Goal: Task Accomplishment & Management: Use online tool/utility

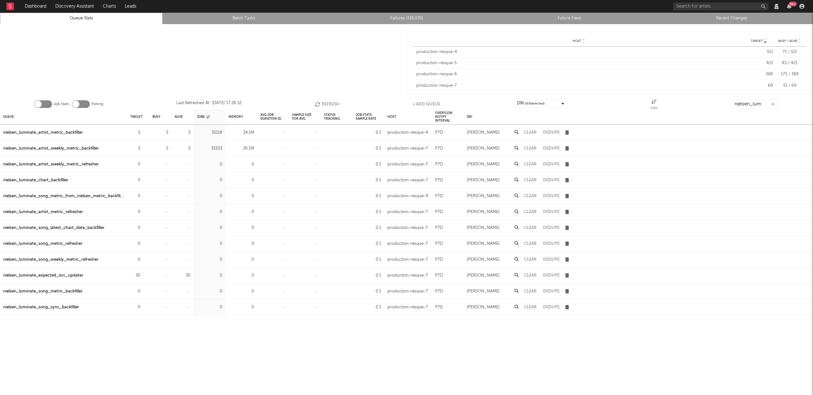
click at [759, 102] on input "nielsen_lum" at bounding box center [755, 104] width 48 height 10
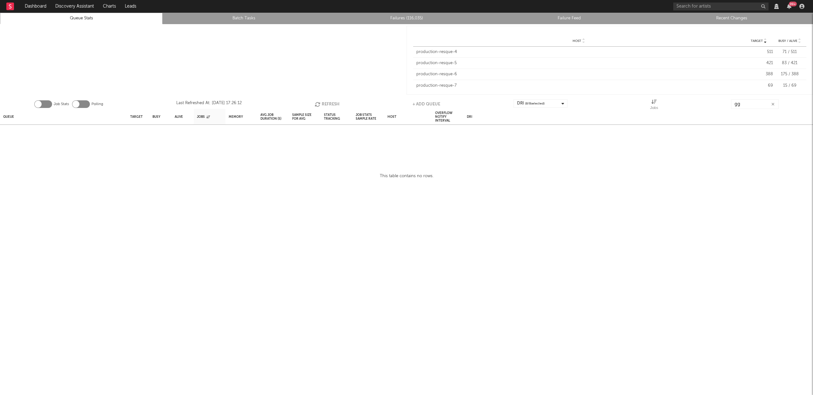
type input "g"
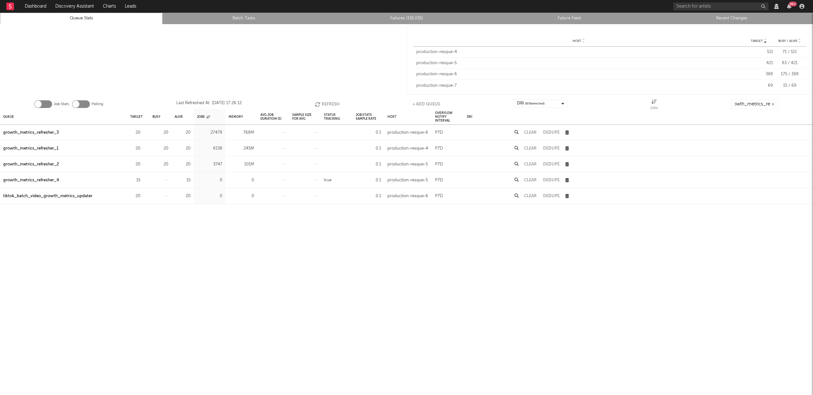
scroll to position [0, 7]
type input "growth_metrics_ref"
click at [10, 112] on div "Queue" at bounding box center [8, 117] width 11 height 14
click at [532, 132] on button "Clear" at bounding box center [530, 132] width 13 height 4
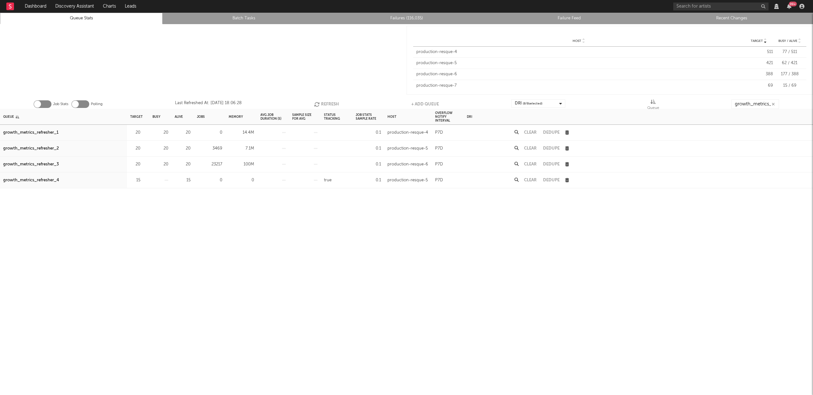
click at [534, 148] on button "Clear" at bounding box center [530, 148] width 13 height 4
click at [534, 163] on button "Clear" at bounding box center [530, 164] width 13 height 4
click at [323, 105] on button "Refresh" at bounding box center [326, 104] width 25 height 10
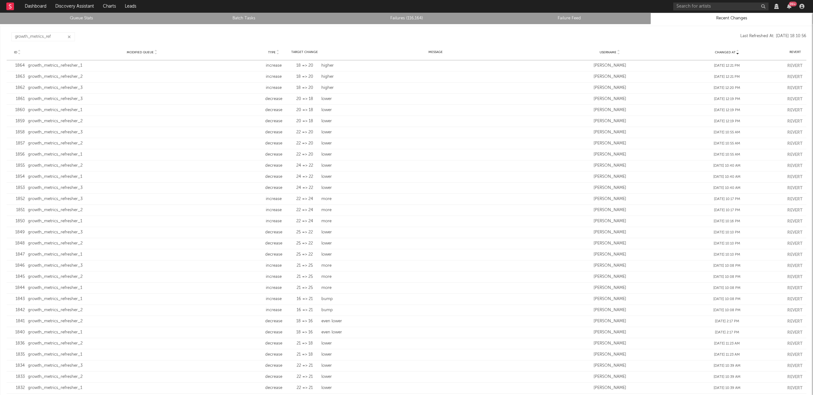
click at [433, 22] on li "Failures (116,164)" at bounding box center [406, 18] width 163 height 11
click at [418, 20] on link "Failures (116,164)" at bounding box center [407, 19] width 156 height 8
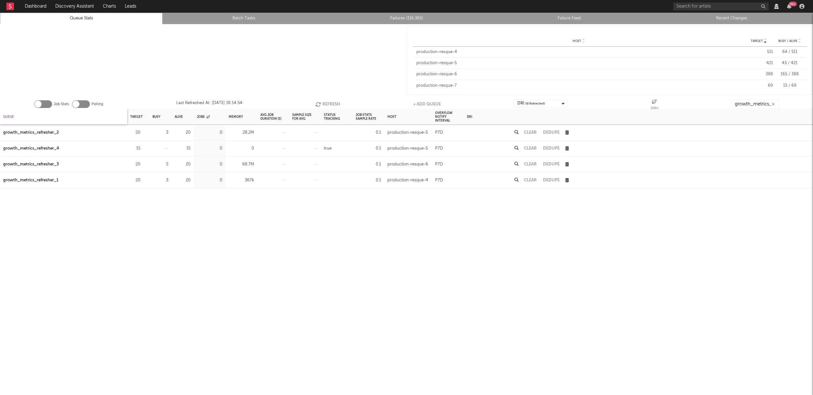
click at [12, 118] on div "Queue" at bounding box center [8, 117] width 11 height 14
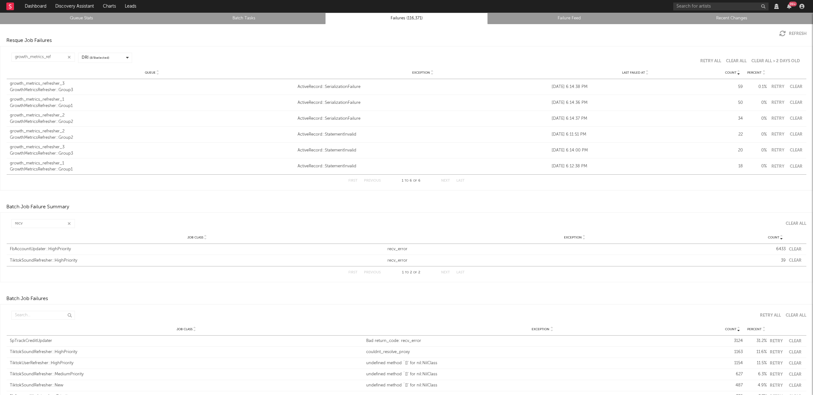
click at [645, 74] on icon at bounding box center [646, 74] width 3 height 3
click at [773, 85] on button "Retry" at bounding box center [778, 87] width 16 height 4
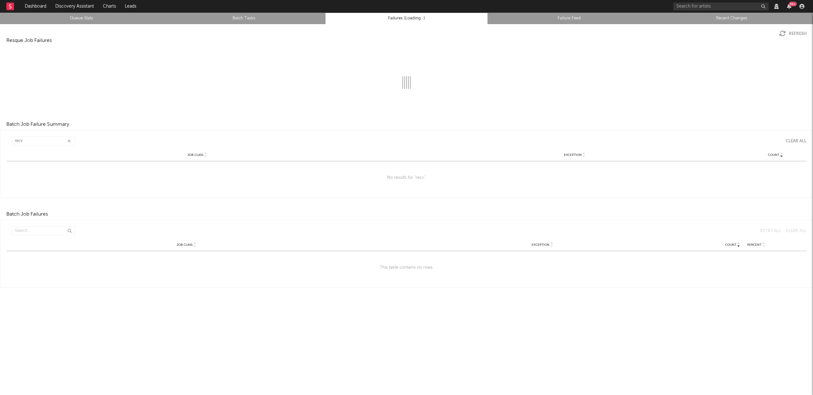
click at [68, 139] on icon "button" at bounding box center [69, 141] width 3 height 4
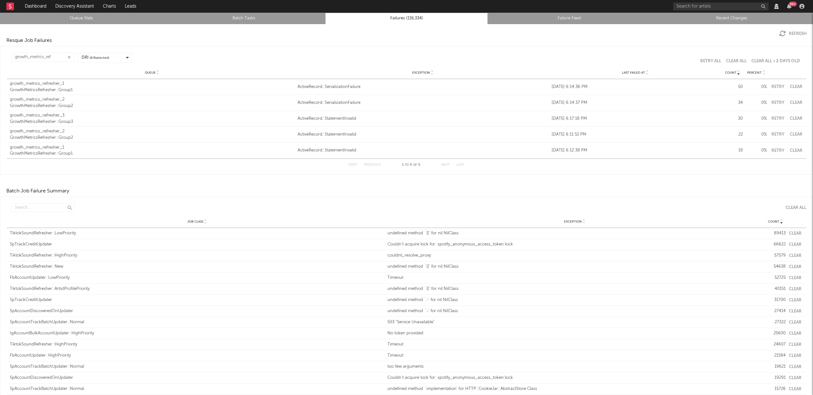
click at [792, 86] on button "Clear" at bounding box center [796, 87] width 14 height 4
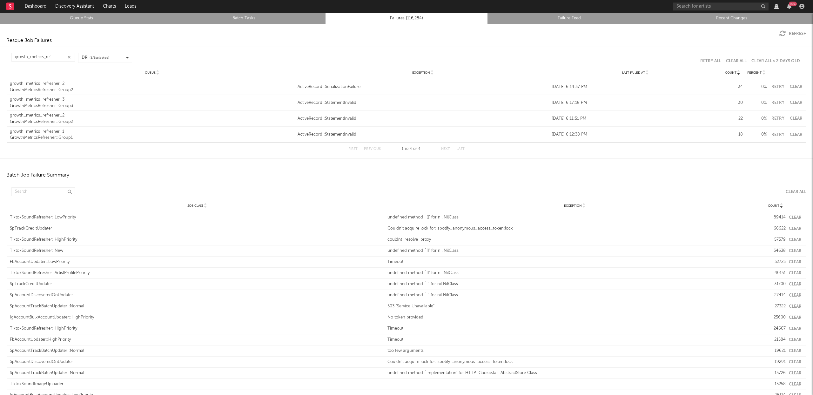
click at [789, 85] on button "Clear" at bounding box center [796, 87] width 14 height 4
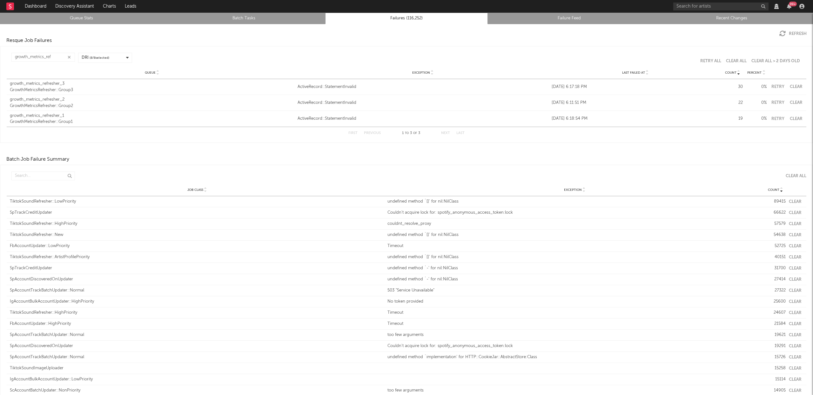
click at [793, 33] on button "Refresh" at bounding box center [792, 33] width 27 height 6
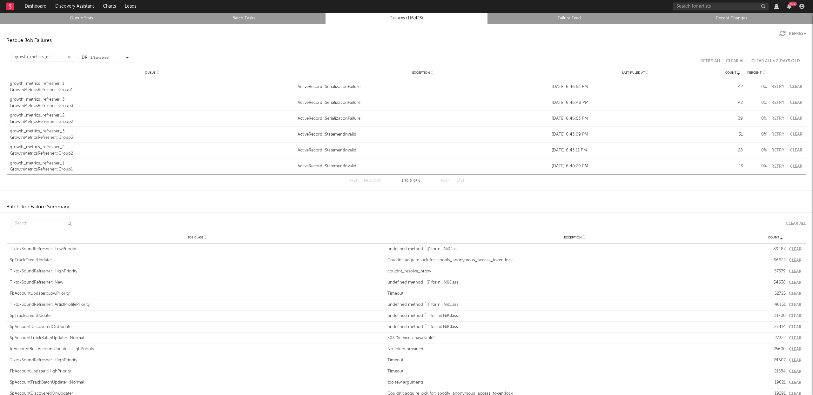
click at [645, 74] on icon at bounding box center [646, 74] width 3 height 3
click at [789, 87] on button "Clear" at bounding box center [796, 87] width 14 height 4
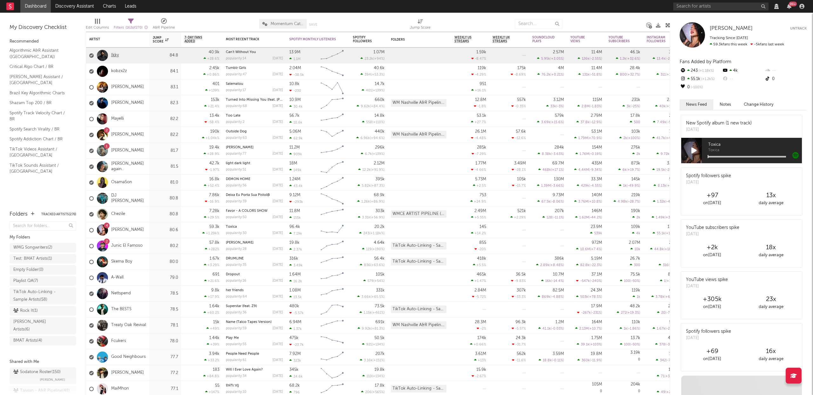
click at [114, 55] on link "Ikky" at bounding box center [115, 55] width 8 height 5
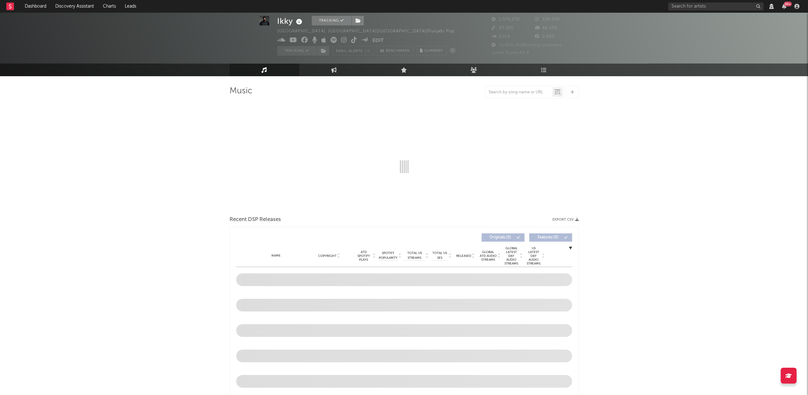
scroll to position [258, 0]
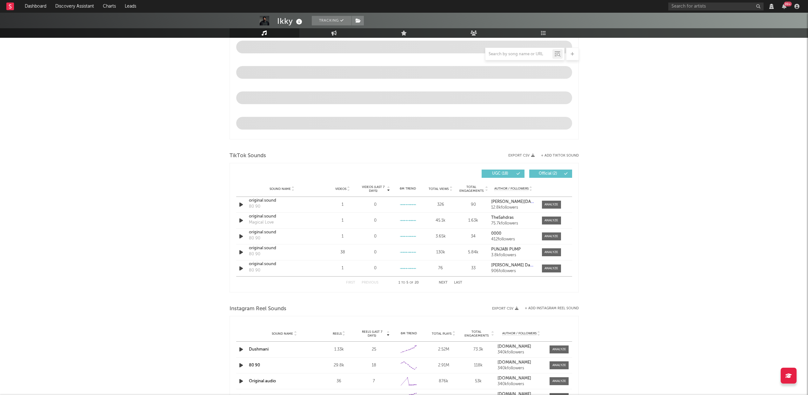
select select "View all"
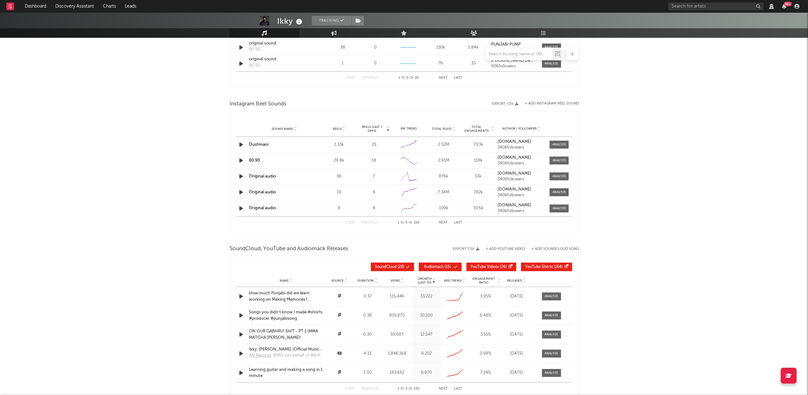
select select "View all"
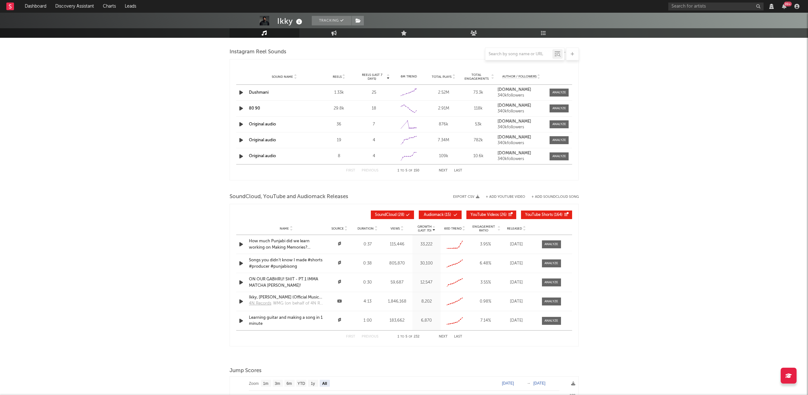
scroll to position [113, 0]
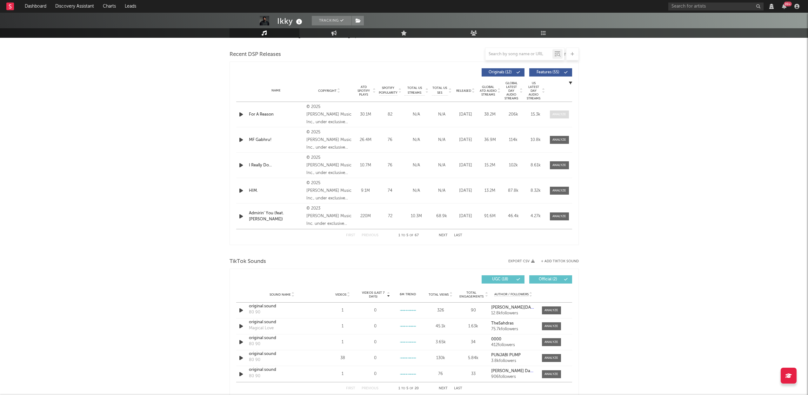
click at [560, 111] on span at bounding box center [559, 114] width 19 height 8
select select "View all"
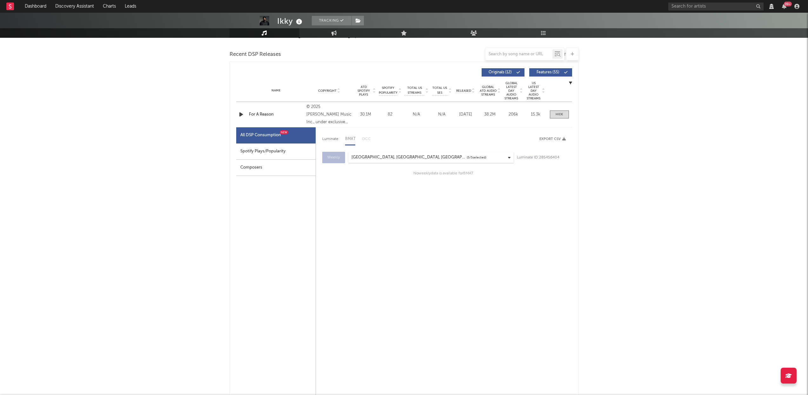
click at [289, 151] on div "Spotify Plays/Popularity" at bounding box center [275, 151] width 79 height 16
select select "1w"
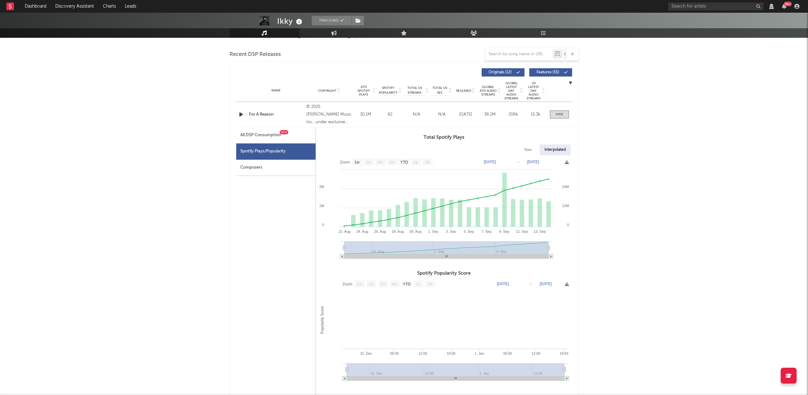
click at [289, 132] on div "All DSP Consumption New" at bounding box center [275, 135] width 79 height 16
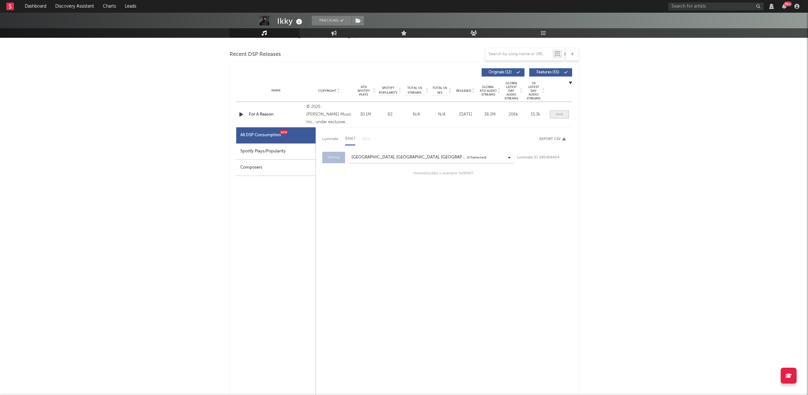
click at [560, 115] on div at bounding box center [560, 114] width 8 height 5
select select "View all"
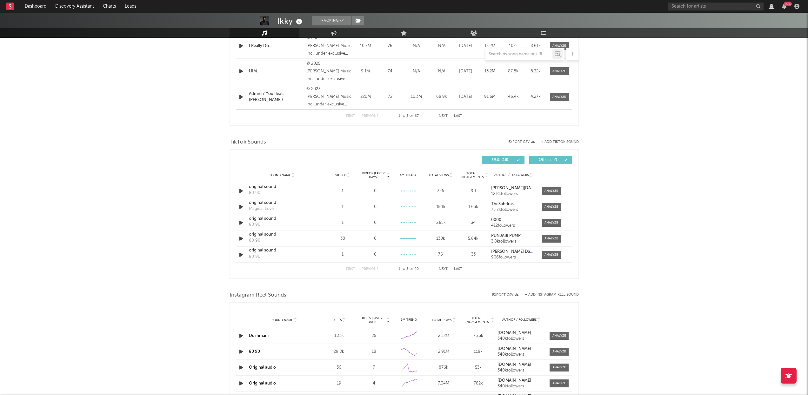
scroll to position [268, 0]
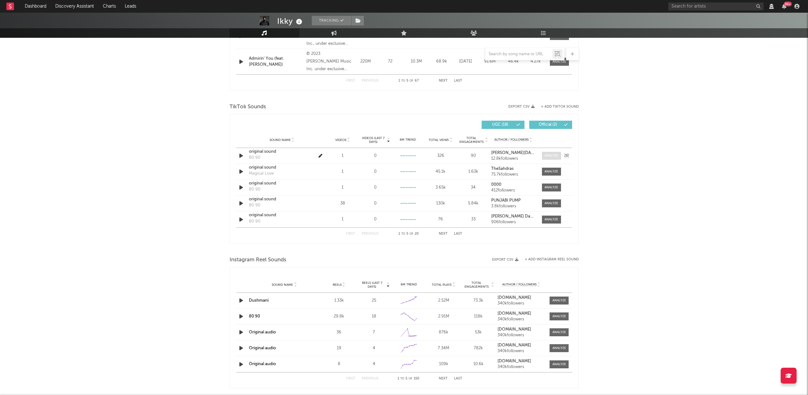
click at [546, 157] on div at bounding box center [551, 155] width 14 height 5
select select "View all"
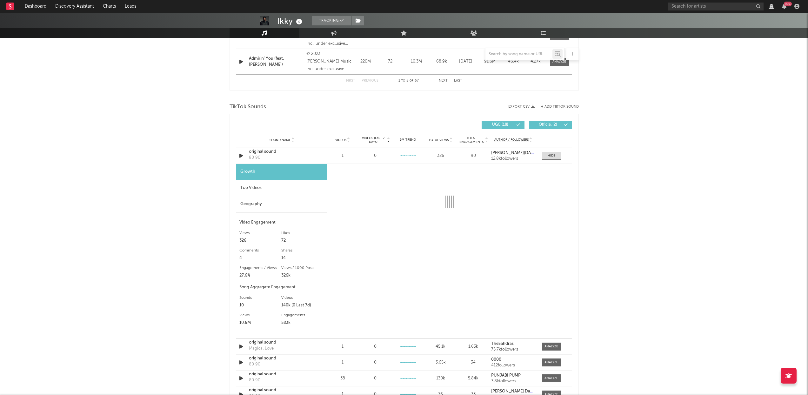
scroll to position [167, 0]
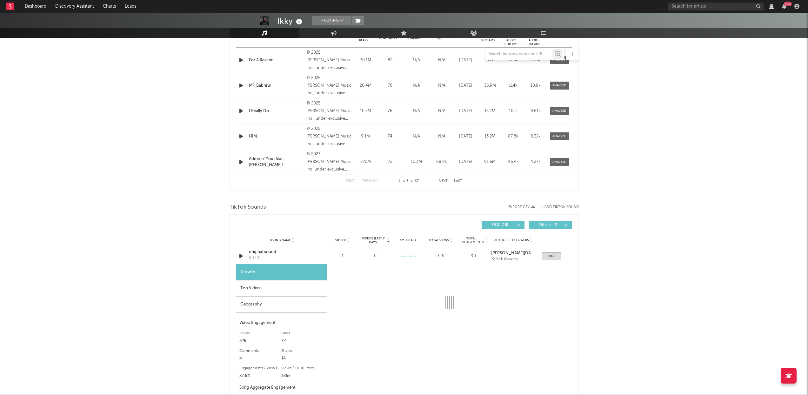
select select "6m"
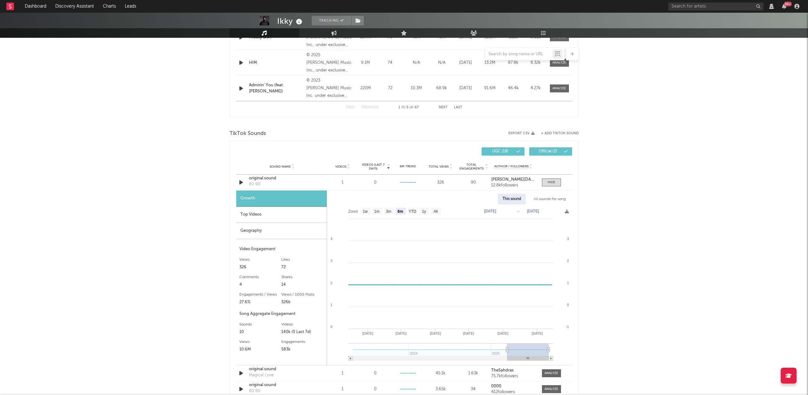
scroll to position [276, 0]
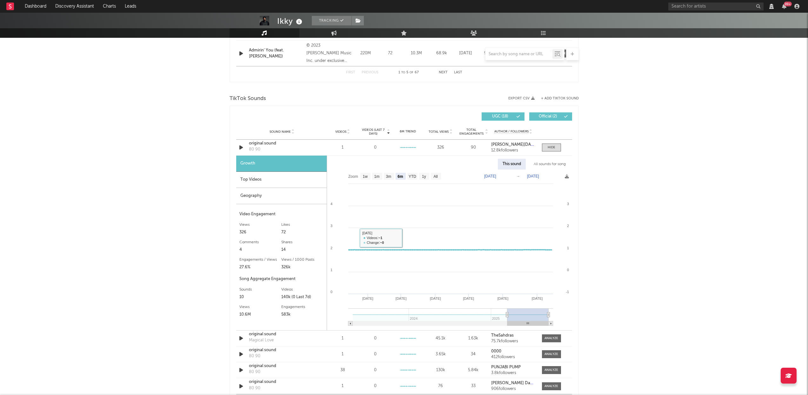
click at [268, 181] on div "Top Videos" at bounding box center [281, 180] width 90 height 16
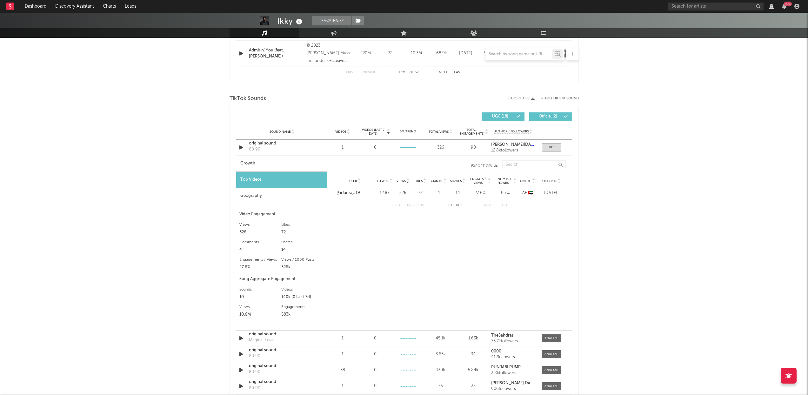
click at [267, 196] on div "Geography" at bounding box center [281, 196] width 90 height 16
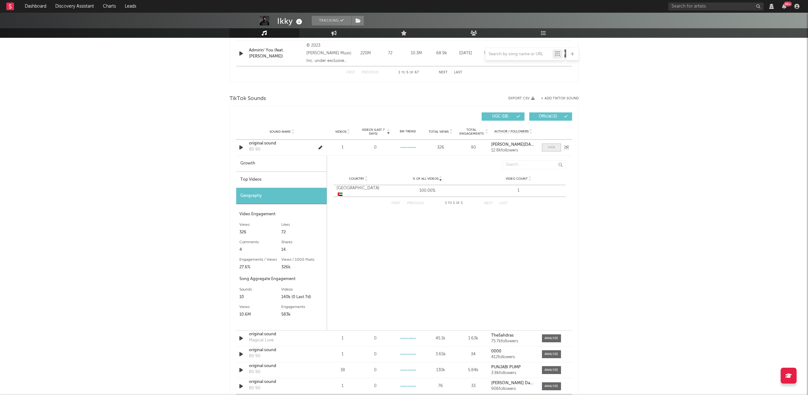
click at [551, 150] on span at bounding box center [551, 147] width 19 height 8
select select "View all"
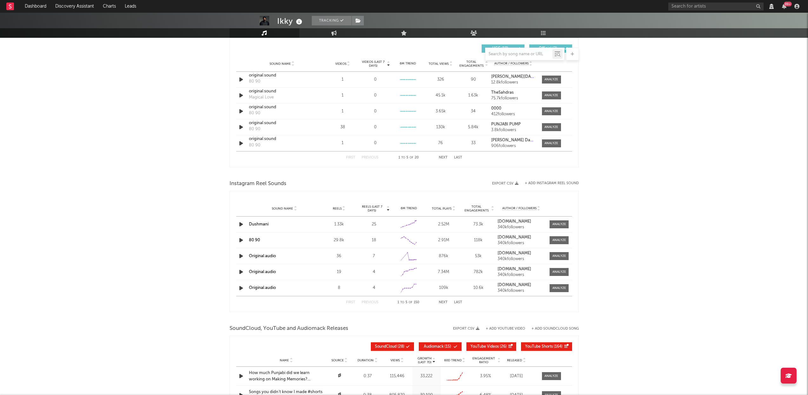
scroll to position [414, 0]
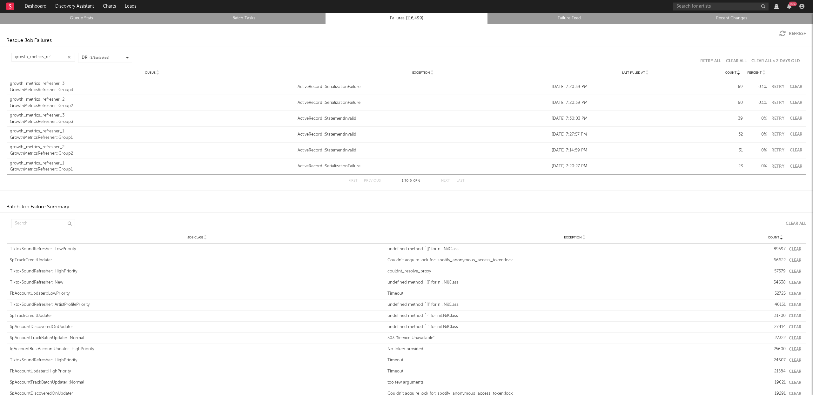
click at [790, 85] on button "Clear" at bounding box center [796, 87] width 14 height 4
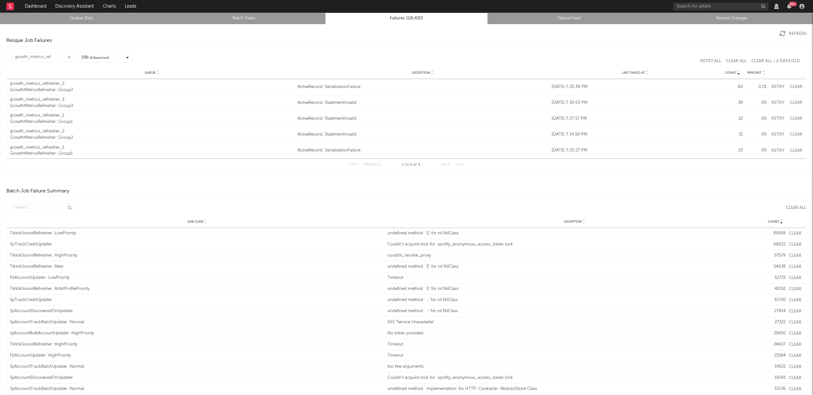
click at [796, 85] on button "Clear" at bounding box center [796, 87] width 14 height 4
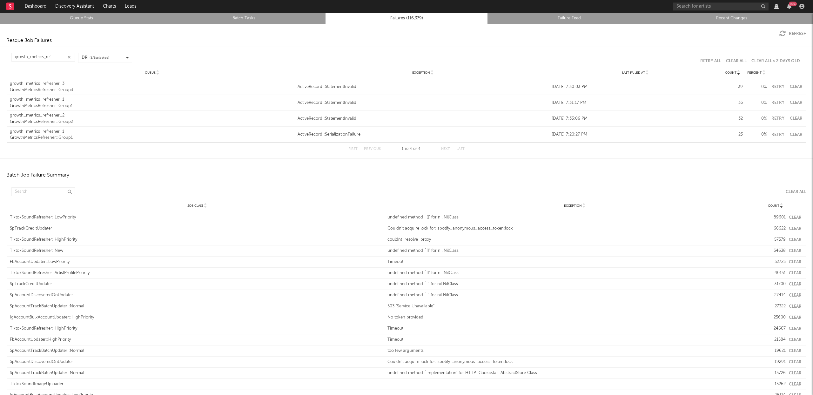
click at [795, 86] on button "Clear" at bounding box center [796, 87] width 14 height 4
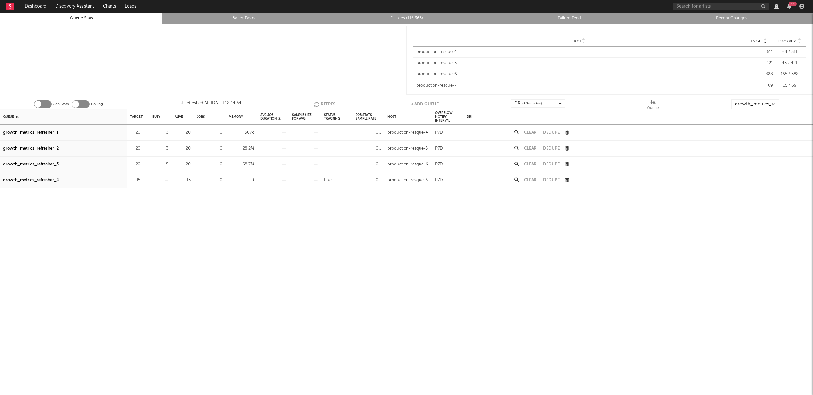
click at [328, 105] on button "Refresh" at bounding box center [326, 104] width 25 height 10
click at [325, 104] on button "Refresh" at bounding box center [325, 104] width 25 height 10
click at [319, 103] on icon "button" at bounding box center [317, 104] width 7 height 5
click at [318, 102] on icon "button" at bounding box center [317, 104] width 7 height 5
click at [319, 103] on icon "button" at bounding box center [317, 104] width 7 height 5
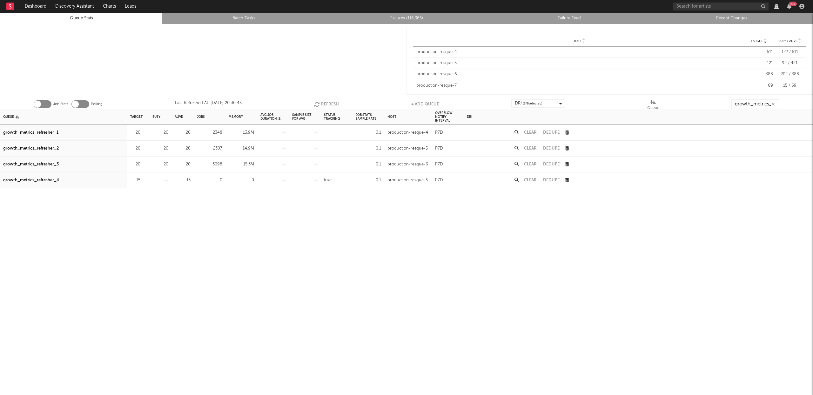
click at [327, 105] on button "Refresh" at bounding box center [326, 104] width 25 height 10
click at [328, 104] on button "Refresh" at bounding box center [326, 104] width 25 height 10
click at [329, 102] on button "Refresh" at bounding box center [326, 104] width 25 height 10
click at [328, 103] on button "Refresh" at bounding box center [326, 104] width 25 height 10
click at [527, 131] on button "Clear" at bounding box center [530, 132] width 13 height 4
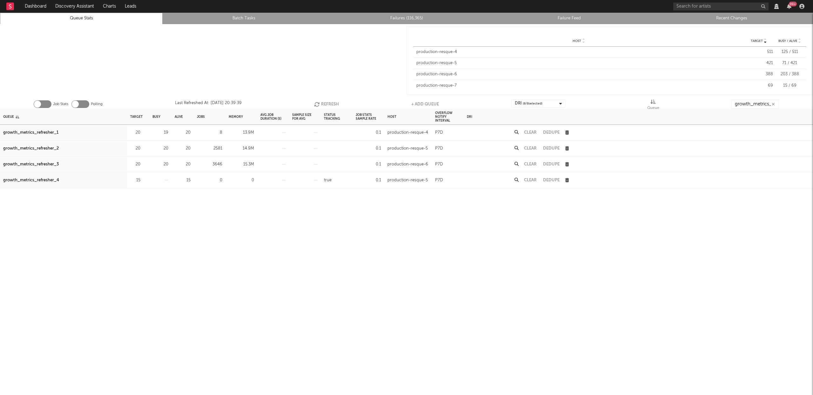
click at [332, 104] on button "Refresh" at bounding box center [326, 104] width 25 height 10
click at [323, 103] on button "Refresh" at bounding box center [326, 104] width 25 height 10
click at [316, 106] on icon "button" at bounding box center [317, 104] width 7 height 5
click at [323, 102] on button "Refresh" at bounding box center [326, 104] width 25 height 10
click at [516, 148] on icon at bounding box center [516, 148] width 4 height 4
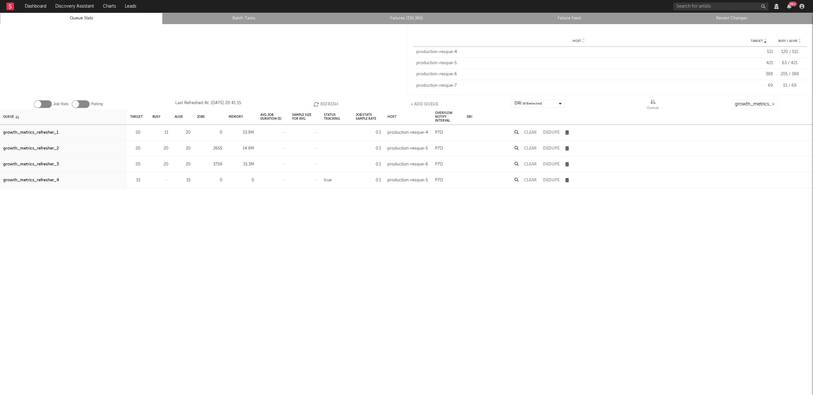
click at [318, 104] on icon "button" at bounding box center [316, 104] width 7 height 5
click at [318, 104] on icon "button" at bounding box center [317, 104] width 7 height 5
click at [323, 102] on button "Refresh" at bounding box center [326, 104] width 25 height 10
click at [323, 104] on button "Refresh" at bounding box center [326, 104] width 25 height 10
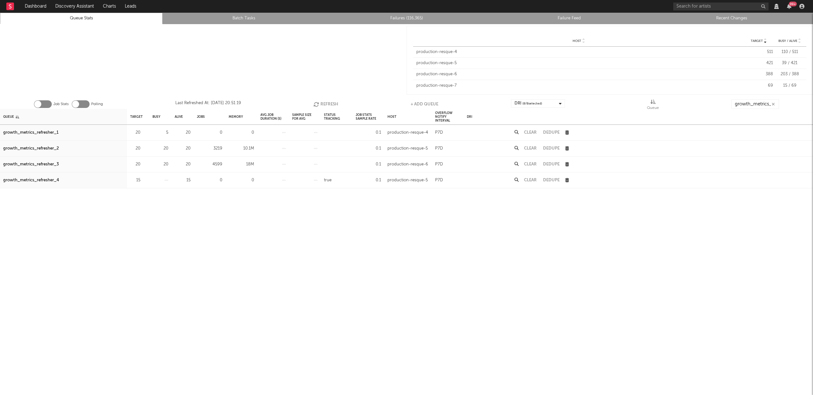
click at [517, 133] on icon at bounding box center [516, 132] width 4 height 4
click at [517, 148] on icon at bounding box center [516, 148] width 4 height 4
click at [516, 166] on icon at bounding box center [516, 164] width 4 height 4
click at [329, 102] on button "Refresh" at bounding box center [325, 104] width 25 height 10
click at [328, 104] on button "Refresh" at bounding box center [326, 104] width 25 height 10
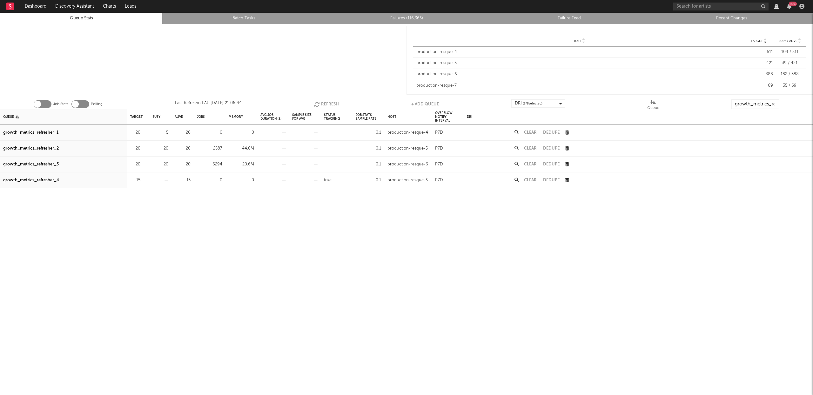
click at [326, 102] on button "Refresh" at bounding box center [326, 104] width 25 height 10
click at [23, 164] on div "growth_metrics_refresher_3" at bounding box center [31, 165] width 56 height 8
click at [324, 105] on button "Refresh" at bounding box center [326, 104] width 25 height 10
click at [319, 109] on div "Sample Size For Avg" at bounding box center [305, 117] width 32 height 16
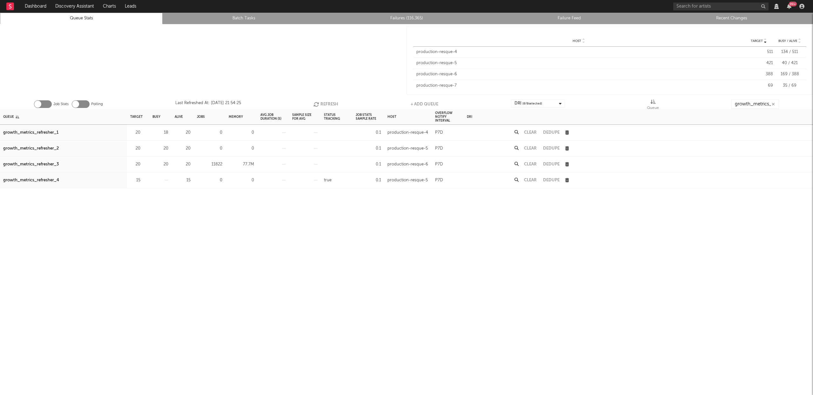
click at [321, 104] on button "Refresh" at bounding box center [325, 104] width 25 height 10
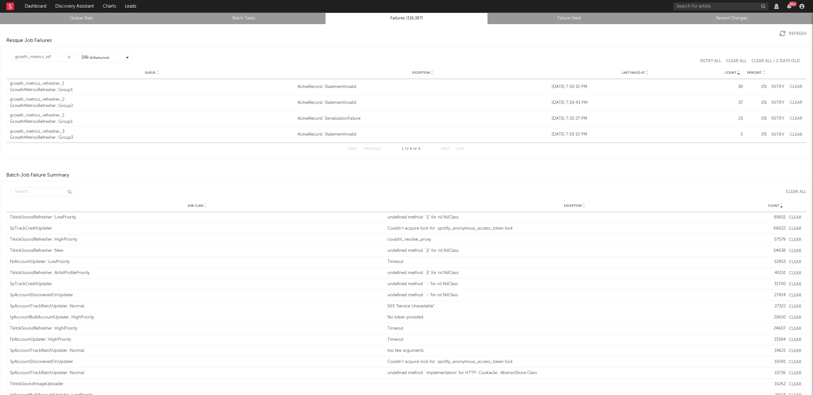
click at [794, 87] on button "Clear" at bounding box center [796, 87] width 14 height 4
click at [788, 33] on button "Refresh" at bounding box center [792, 33] width 27 height 6
click at [645, 74] on icon at bounding box center [646, 74] width 3 height 3
click at [645, 75] on icon at bounding box center [646, 74] width 3 height 3
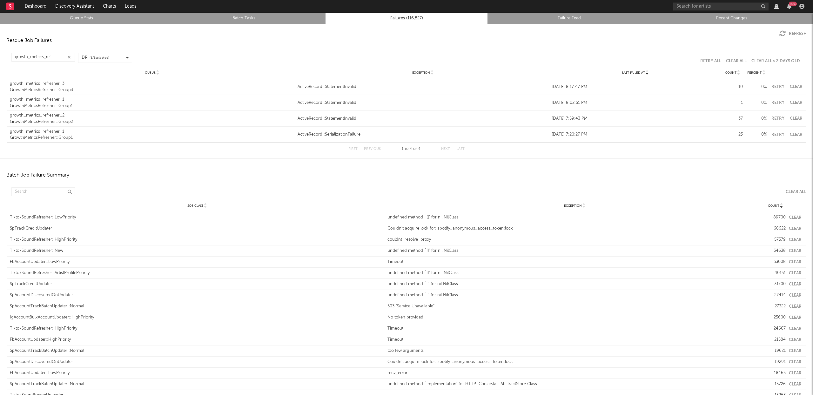
click at [58, 90] on div "GrowthMetricsRefresher::Group3" at bounding box center [152, 90] width 284 height 6
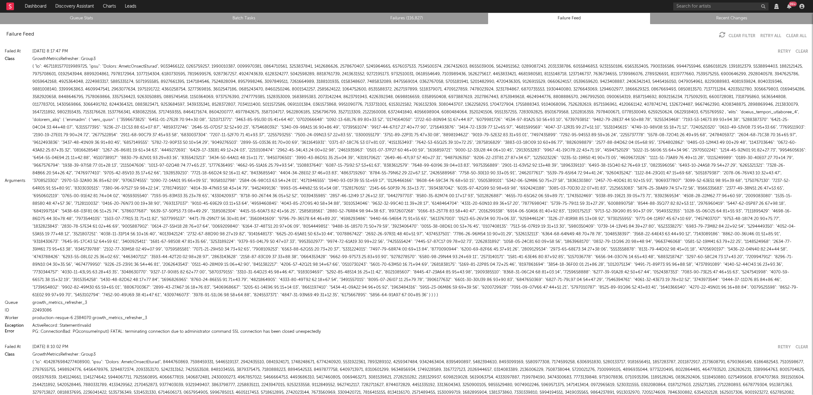
click at [135, 68] on div at bounding box center [420, 181] width 776 height 236
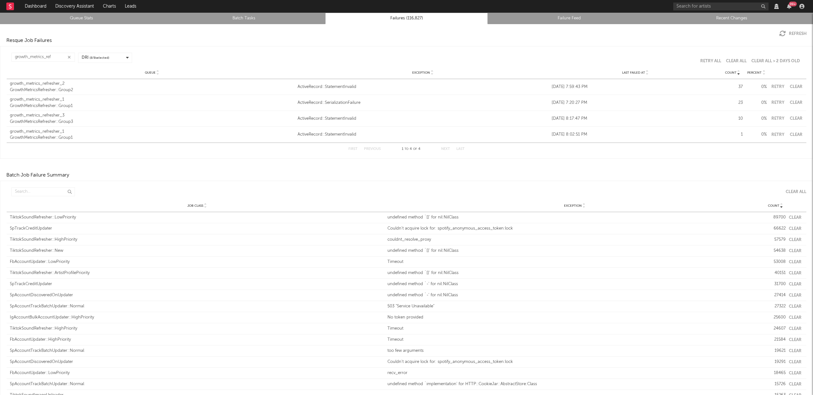
click at [645, 73] on icon at bounding box center [646, 74] width 3 height 3
click at [772, 87] on button "Retry" at bounding box center [778, 87] width 16 height 4
click at [645, 73] on icon at bounding box center [646, 74] width 3 height 3
click at [59, 87] on div "GrowthMetricsRefresher::Group3" at bounding box center [152, 90] width 284 height 6
click at [642, 76] on div "Queue Exception Last Failed At Count Percent" at bounding box center [406, 72] width 799 height 13
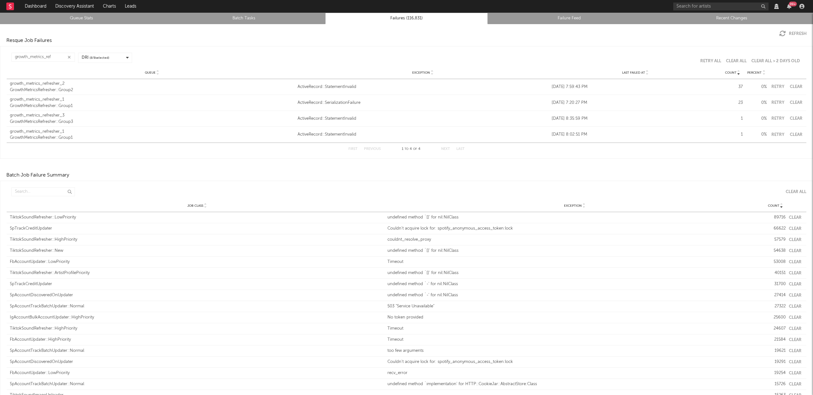
click at [645, 74] on icon at bounding box center [646, 74] width 3 height 3
click at [776, 85] on button "Retry" at bounding box center [778, 87] width 16 height 4
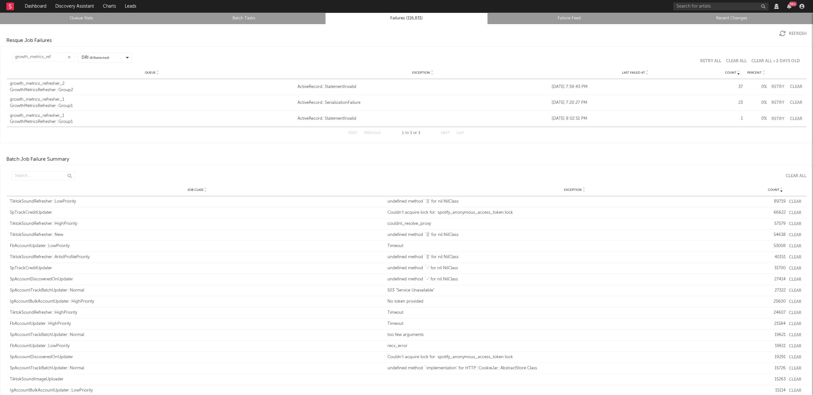
click at [775, 86] on button "Retry" at bounding box center [778, 87] width 16 height 4
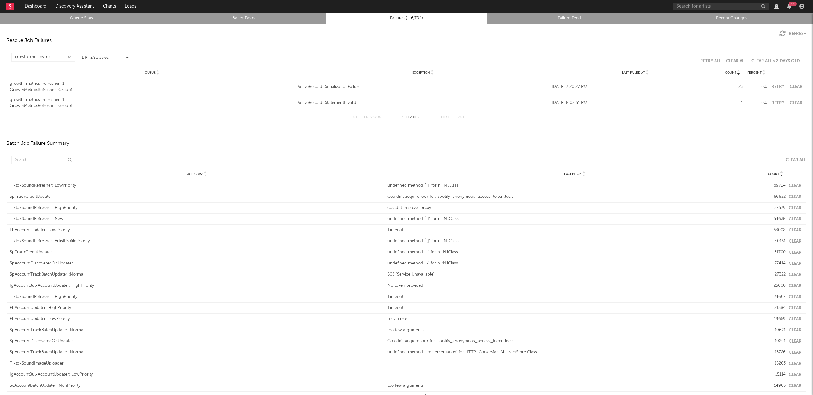
click at [770, 85] on button "Retry" at bounding box center [778, 87] width 16 height 4
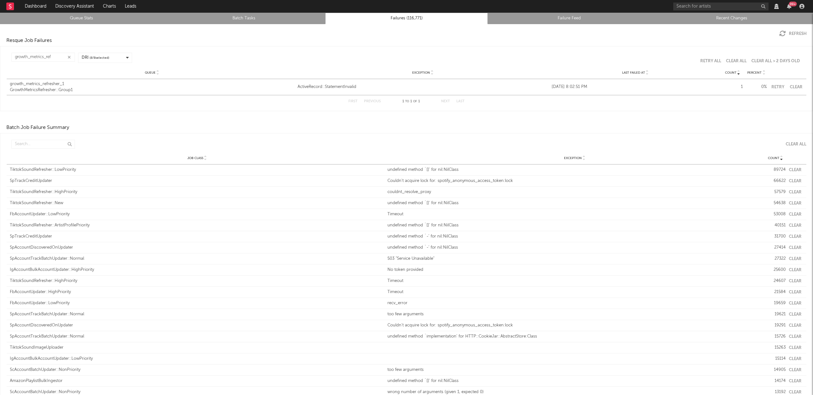
click at [770, 85] on button "Retry" at bounding box center [778, 87] width 16 height 4
click at [51, 56] on input "growth_metrics_ref" at bounding box center [42, 57] width 63 height 9
click at [52, 56] on input "growth_metrics_ref" at bounding box center [42, 57] width 63 height 9
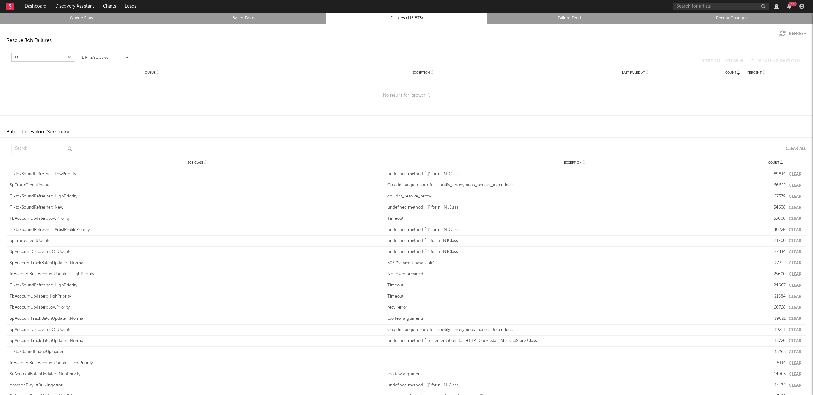
type input "g"
